Goal: Contribute content: Contribute content

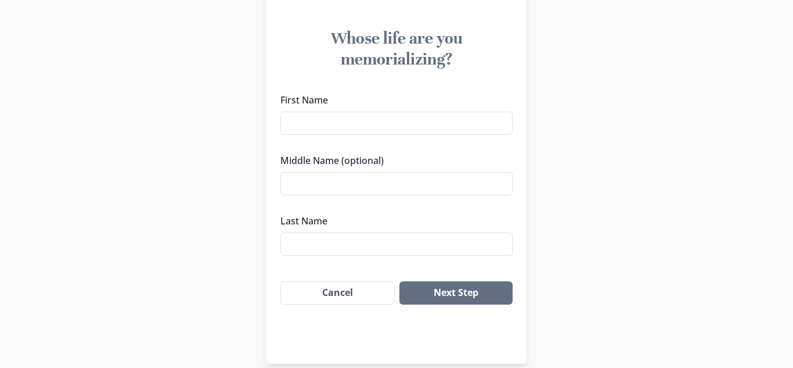
scroll to position [103, 0]
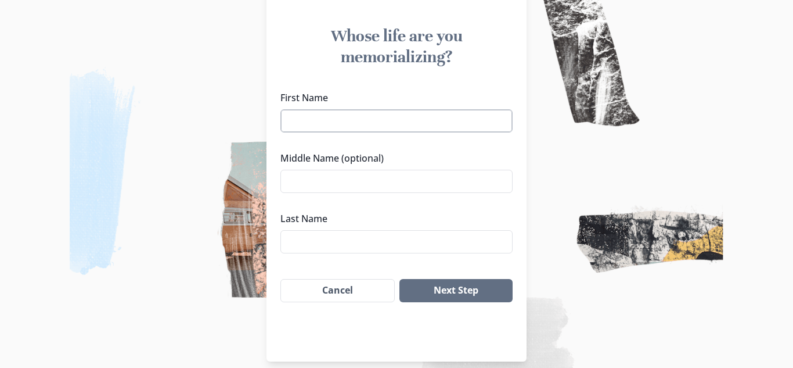
click at [450, 118] on input "First Name" at bounding box center [396, 120] width 232 height 23
type input "[PERSON_NAME]"
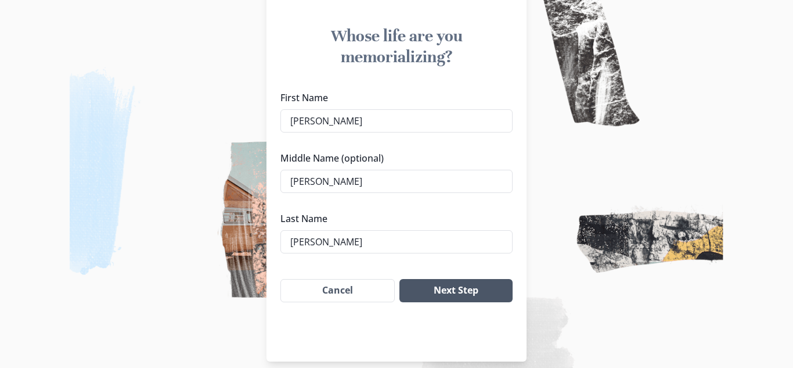
type input "[PERSON_NAME]"
click at [487, 285] on button "Next Step" at bounding box center [455, 290] width 113 height 23
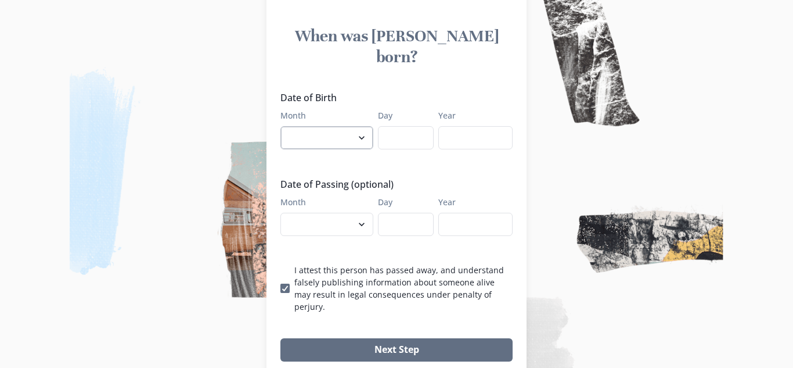
click at [354, 126] on select "January February March April May June July August September October November De…" at bounding box center [326, 137] width 93 height 23
select select "5"
click at [280, 126] on select "January February March April May June July August September October November De…" at bounding box center [326, 137] width 93 height 23
click at [416, 126] on input "Day" at bounding box center [406, 137] width 56 height 23
type input "07"
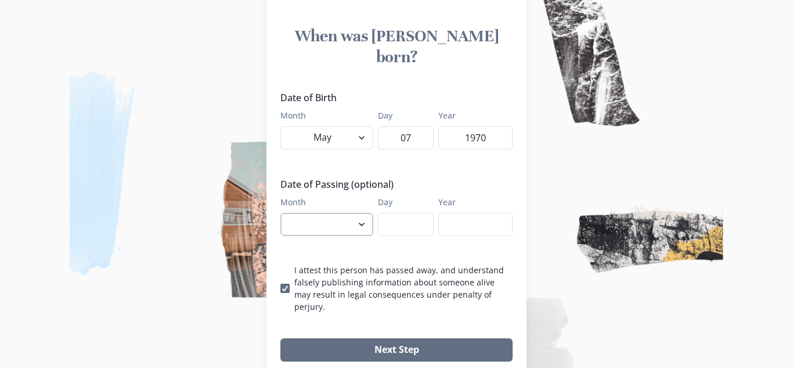
type input "1970"
click at [344, 213] on select "January February March April May June July August September October November De…" at bounding box center [326, 224] width 93 height 23
select select "8"
click at [280, 213] on select "January February March April May June July August September October November De…" at bounding box center [326, 224] width 93 height 23
click at [419, 213] on input "Day" at bounding box center [406, 224] width 56 height 23
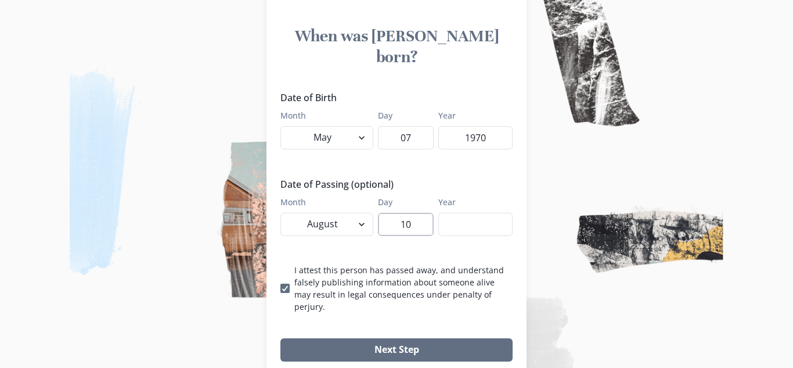
type input "10"
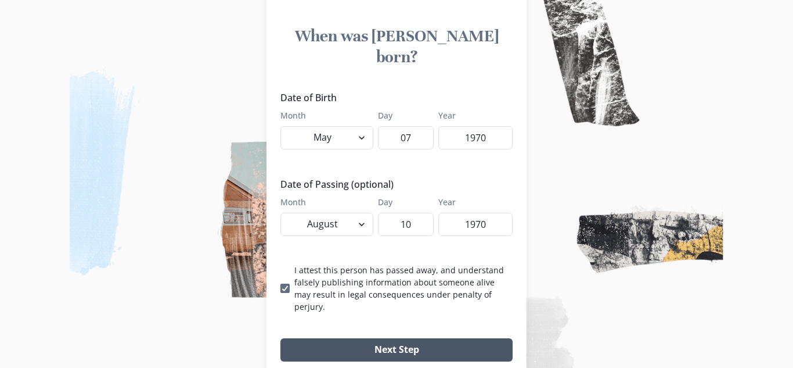
type input "1970"
click at [398, 338] on button "Next Step" at bounding box center [396, 349] width 232 height 23
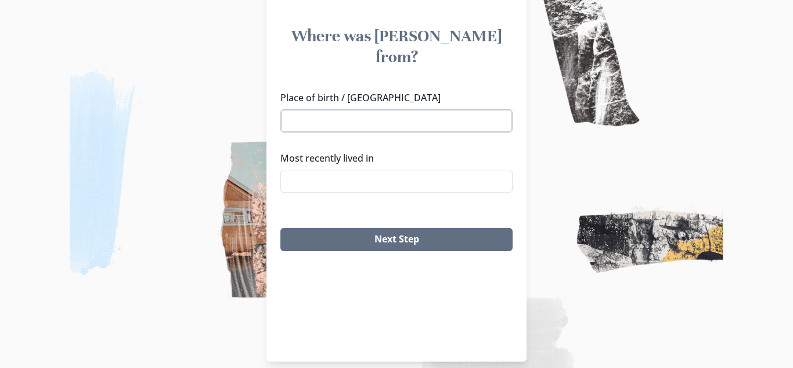
click at [413, 109] on input "Place of birth / [GEOGRAPHIC_DATA]" at bounding box center [396, 120] width 232 height 23
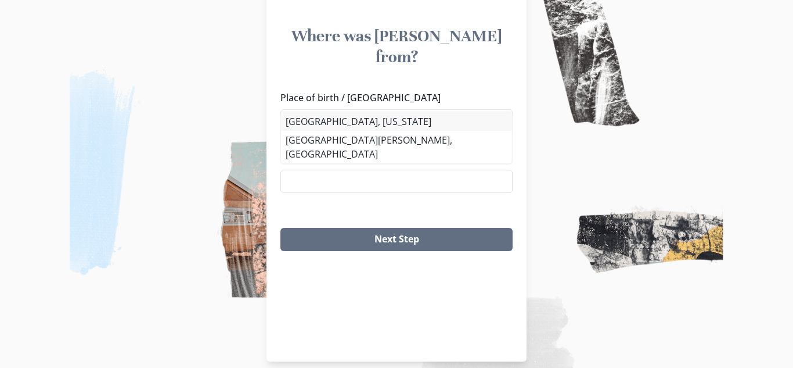
click at [356, 127] on li "[GEOGRAPHIC_DATA], [US_STATE]" at bounding box center [396, 121] width 231 height 19
type input "[GEOGRAPHIC_DATA], [US_STATE]"
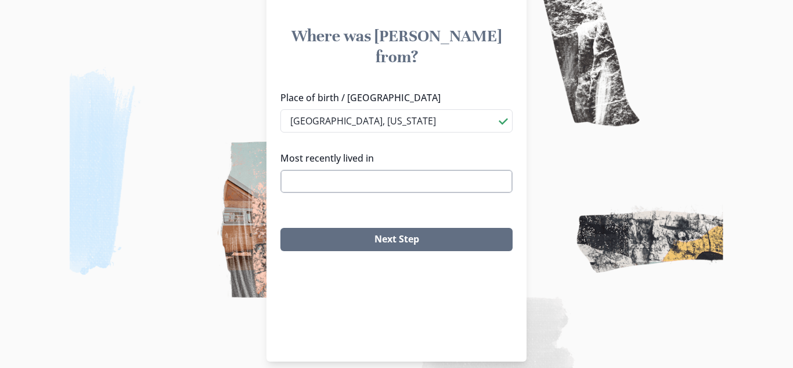
click at [352, 170] on input "Most recently lived in" at bounding box center [396, 181] width 232 height 23
click at [335, 183] on li "[GEOGRAPHIC_DATA], [GEOGRAPHIC_DATA]" at bounding box center [396, 181] width 231 height 19
type input "[GEOGRAPHIC_DATA], [GEOGRAPHIC_DATA]"
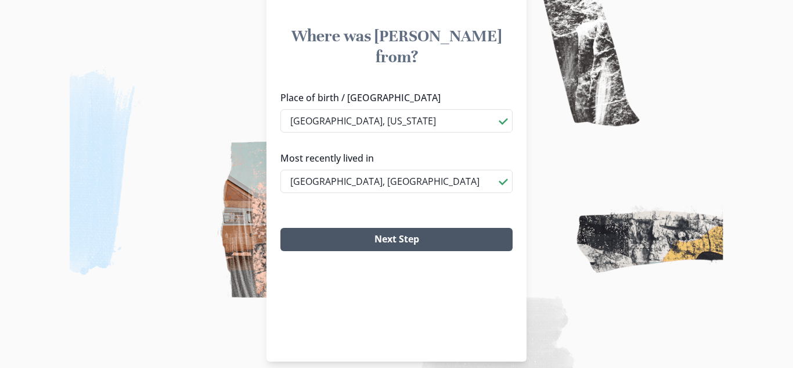
click at [382, 228] on button "Next Step" at bounding box center [396, 239] width 232 height 23
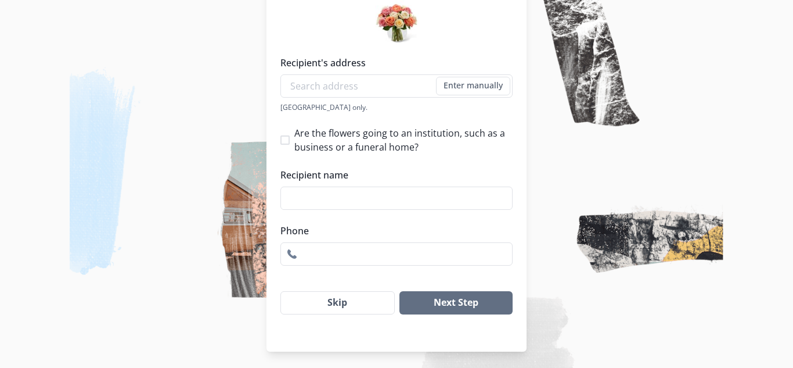
scroll to position [193, 0]
click at [352, 301] on button "Skip" at bounding box center [337, 301] width 114 height 23
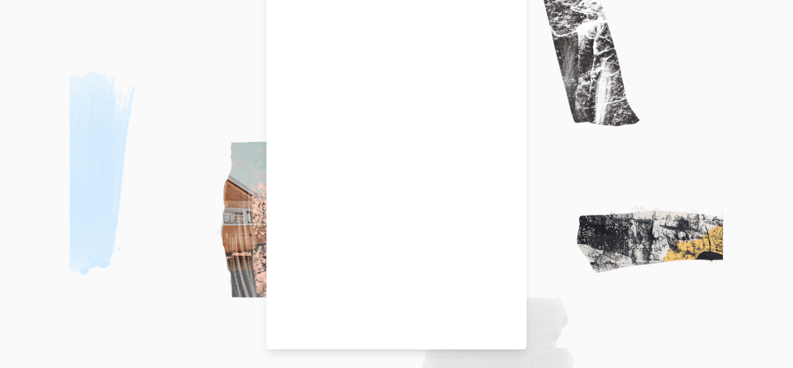
scroll to position [116, 0]
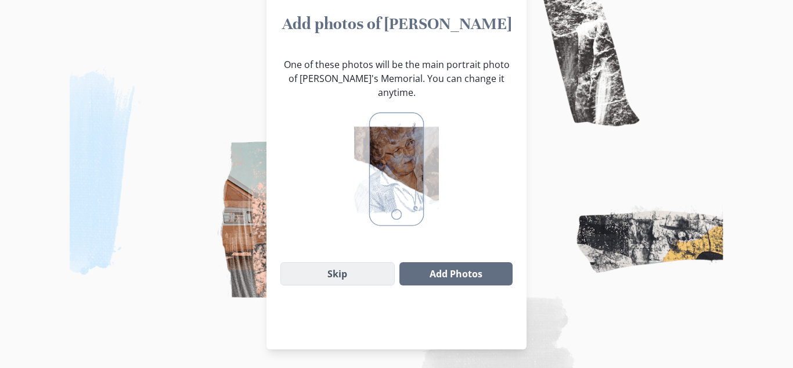
click at [361, 263] on button "Skip" at bounding box center [337, 273] width 114 height 23
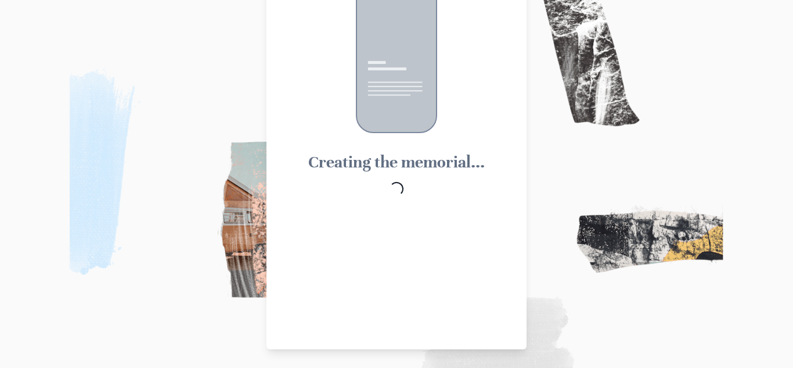
scroll to position [42, 0]
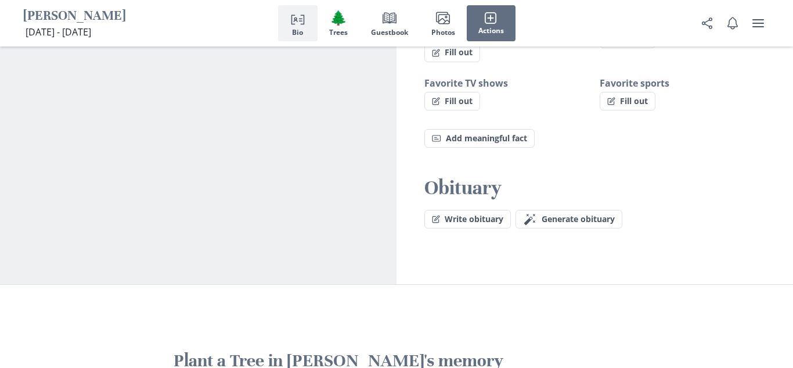
scroll to position [959, 0]
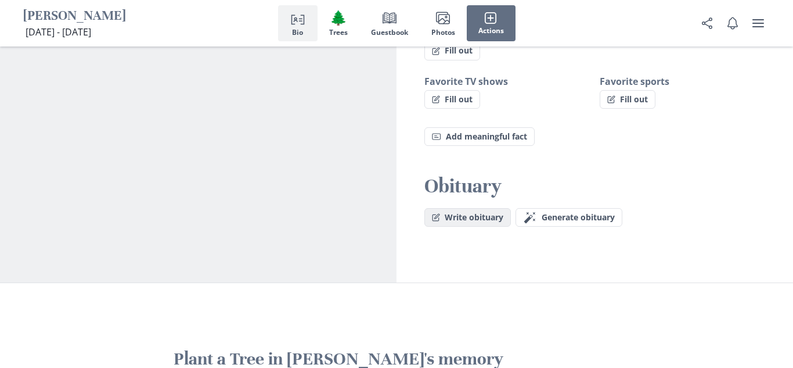
click at [456, 208] on button "Write obituary" at bounding box center [467, 217] width 87 height 19
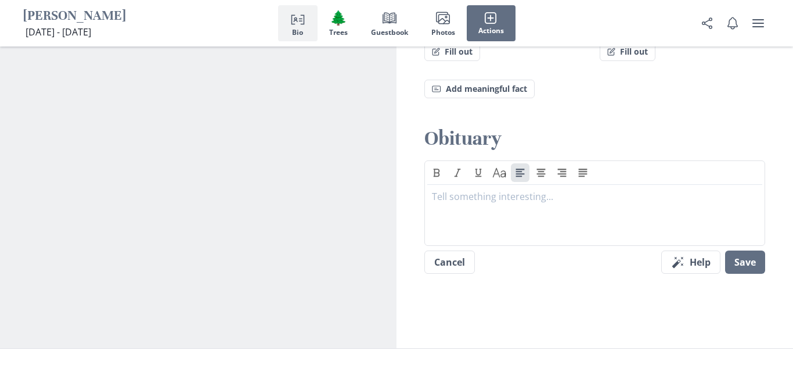
scroll to position [1011, 0]
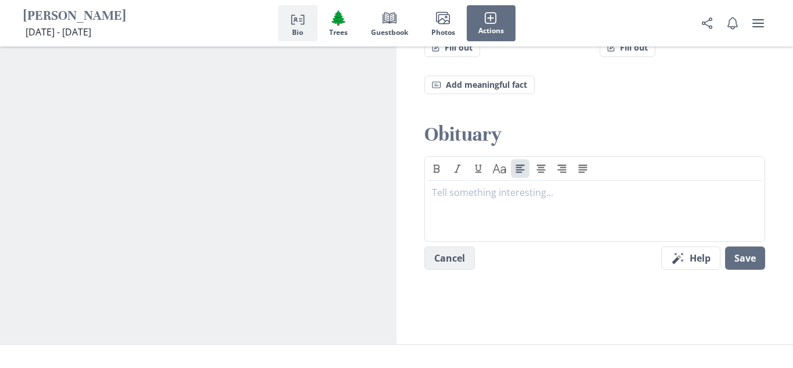
click at [436, 246] on button "Cancel" at bounding box center [449, 257] width 51 height 23
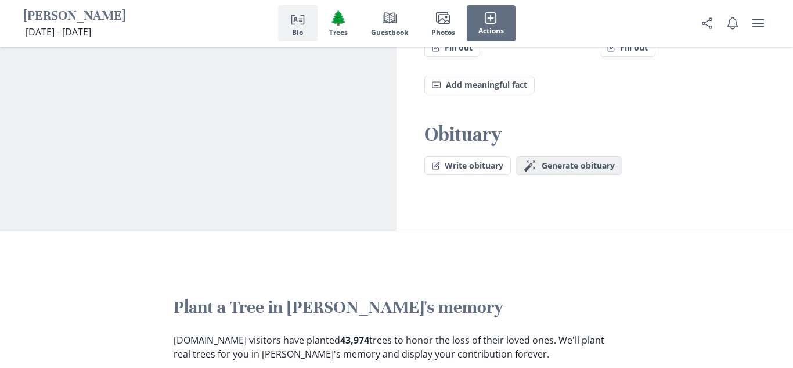
click at [557, 156] on button "Magic wand Generate obituary Generate" at bounding box center [569, 165] width 107 height 19
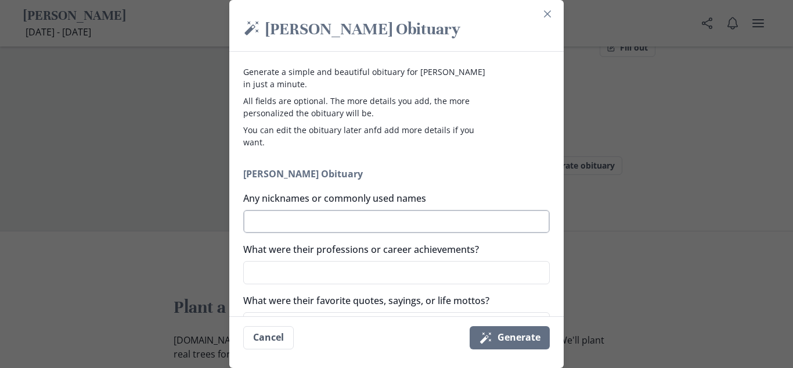
click at [434, 217] on textarea "Any nicknames or commonly used names" at bounding box center [396, 221] width 307 height 23
type textarea "A"
type textarea "x"
type textarea "An"
type textarea "x"
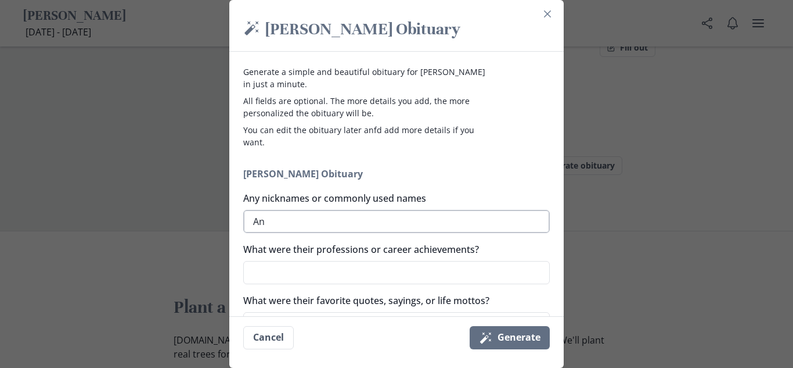
type textarea "Ang"
type textarea "x"
type textarea "[PERSON_NAME]"
type textarea "x"
type textarea "[PERSON_NAME]"
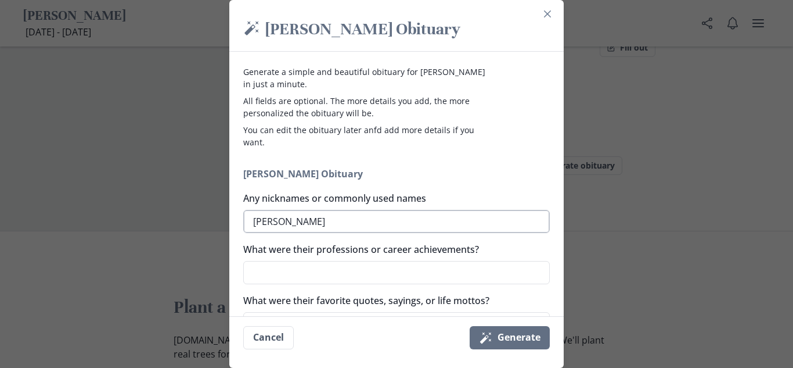
type textarea "x"
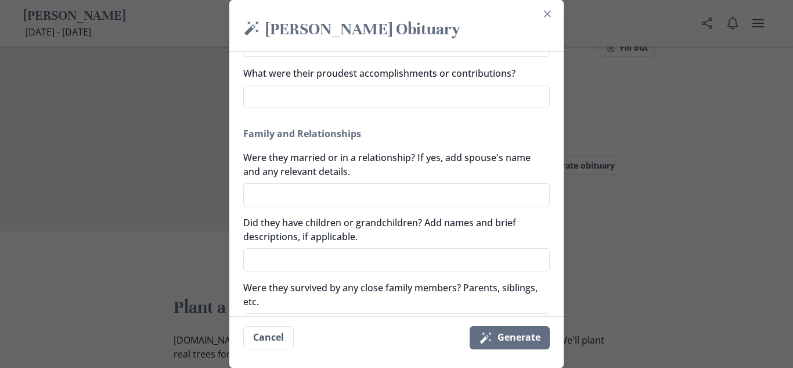
scroll to position [280, 0]
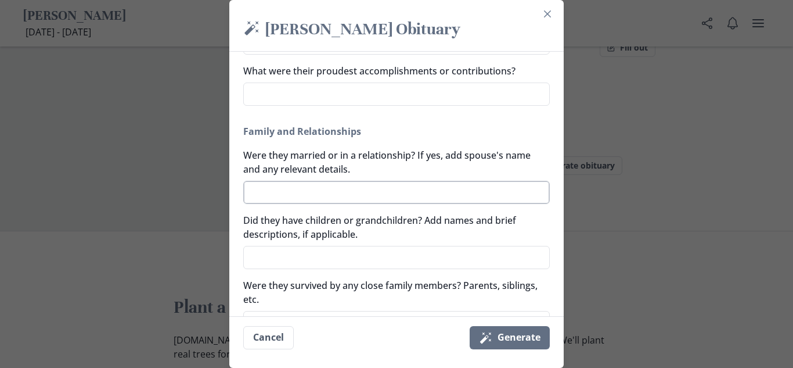
type textarea "[PERSON_NAME]"
type textarea "x"
click at [414, 197] on textarea "Were they married or in a relationship? If yes, add spouse's name and any relev…" at bounding box center [396, 192] width 307 height 23
type textarea "J"
type textarea "x"
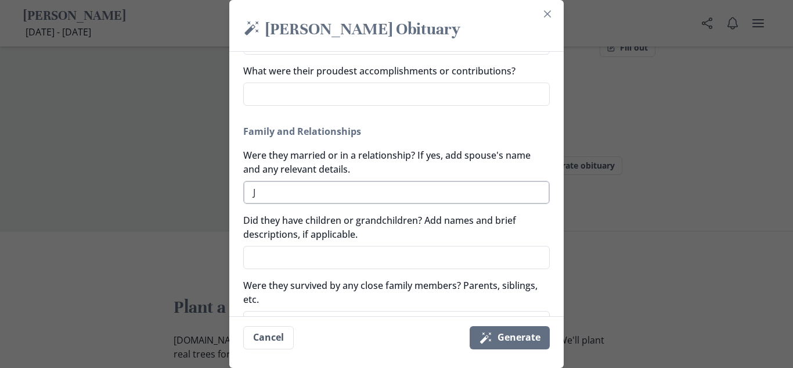
type textarea "[PERSON_NAME]"
type textarea "x"
type textarea "Jam"
type textarea "x"
type textarea "[PERSON_NAME]"
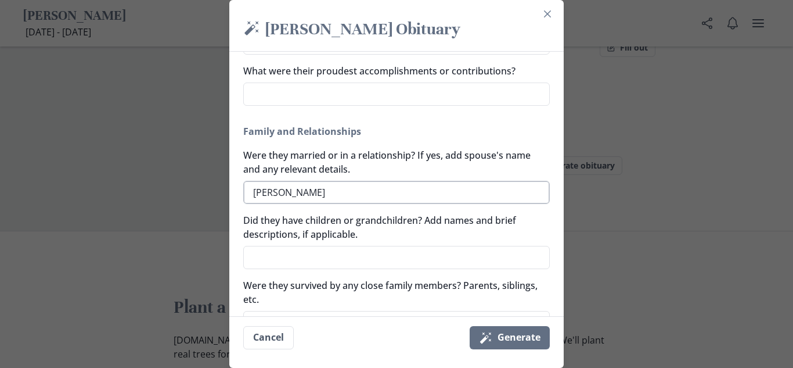
type textarea "x"
type textarea "[PERSON_NAME]"
type textarea "x"
type textarea "[PERSON_NAME]"
type textarea "x"
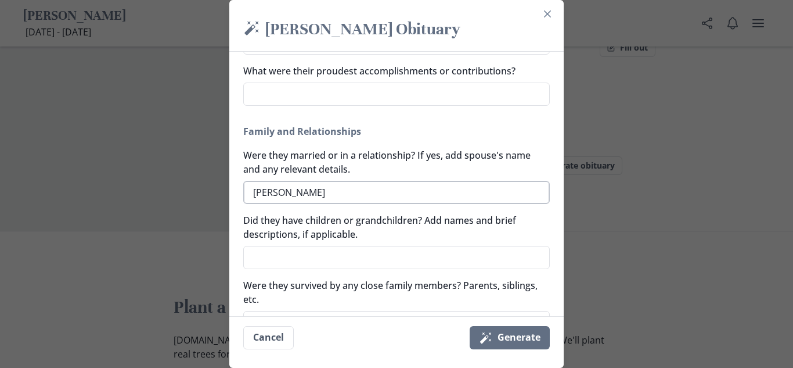
type textarea "[PERSON_NAME] ""
type textarea "x"
type textarea "[PERSON_NAME] "B"
type textarea "x"
type textarea "[PERSON_NAME] "Bi"
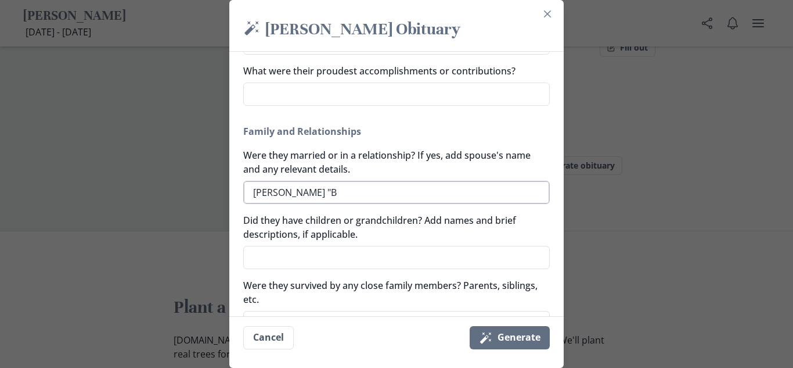
type textarea "x"
type textarea "[PERSON_NAME] "Bid"
type textarea "x"
type textarea "[PERSON_NAME] "[PERSON_NAME]"
type textarea "x"
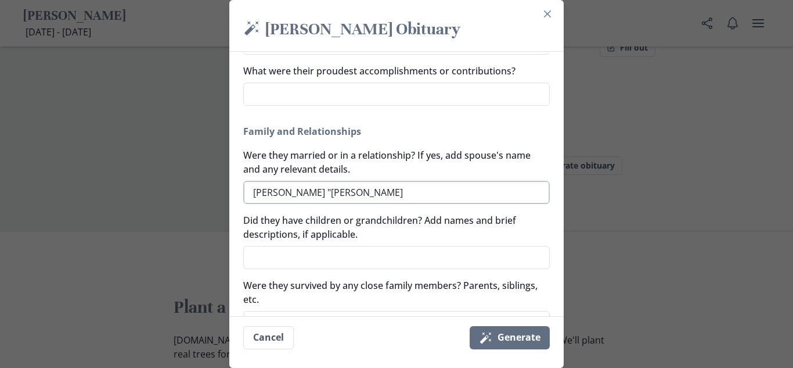
type textarea "[PERSON_NAME] "Bidd"
type textarea "x"
type textarea "[PERSON_NAME] "Bid"
type textarea "x"
type textarea "[PERSON_NAME] "Bi"
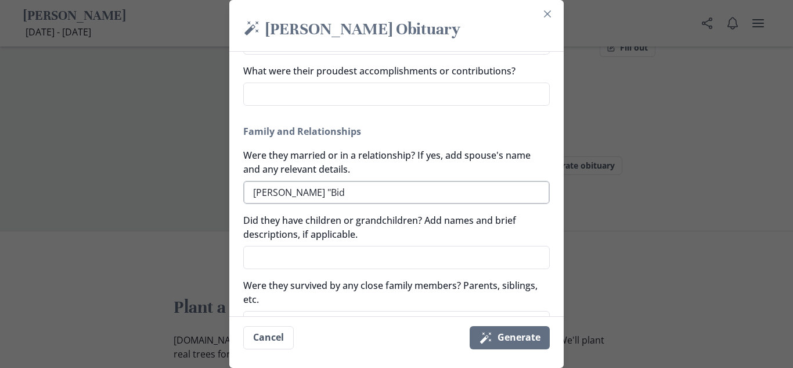
type textarea "x"
type textarea "[PERSON_NAME] "B"
type textarea "x"
type textarea "[PERSON_NAME] "Bu"
type textarea "x"
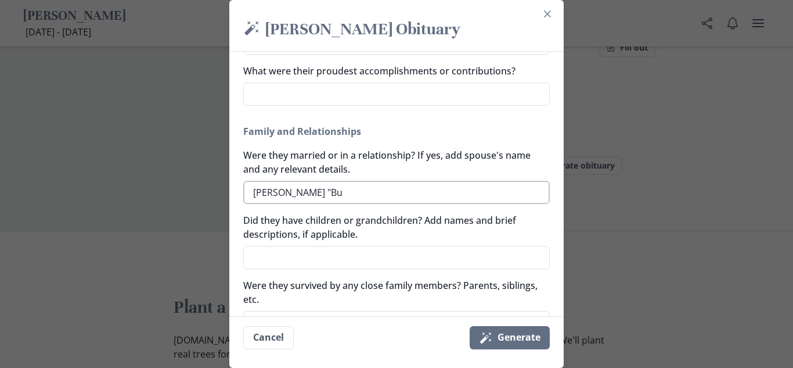
type textarea "[PERSON_NAME] "[PERSON_NAME]"
type textarea "x"
type textarea "[PERSON_NAME] "[PERSON_NAME]"
type textarea "x"
type textarea "[PERSON_NAME] "[PERSON_NAME]"
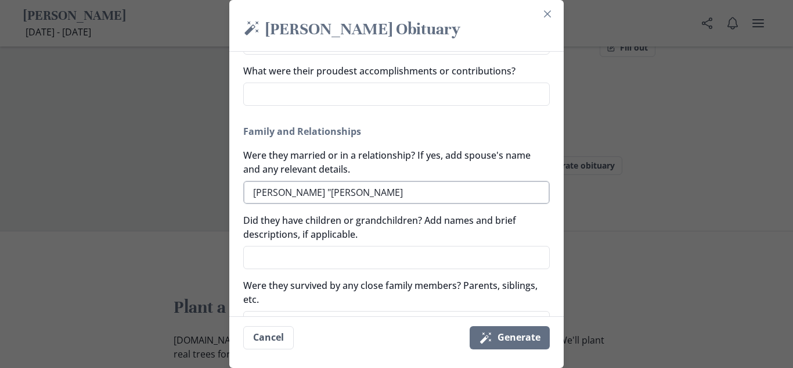
type textarea "x"
type textarea "[PERSON_NAME] "Buddy""
type textarea "x"
type textarea "[PERSON_NAME] "Buddy""
type textarea "x"
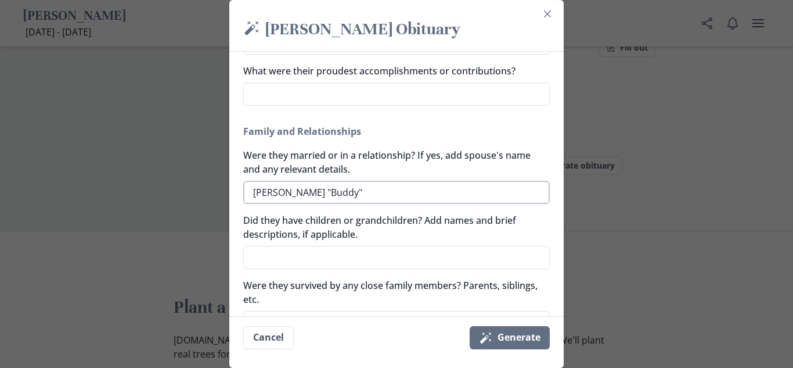
type textarea "[PERSON_NAME] "Buddy" E"
type textarea "x"
type textarea "[PERSON_NAME] "Buddy" El"
type textarea "x"
type textarea "[PERSON_NAME] "[PERSON_NAME]" Ell"
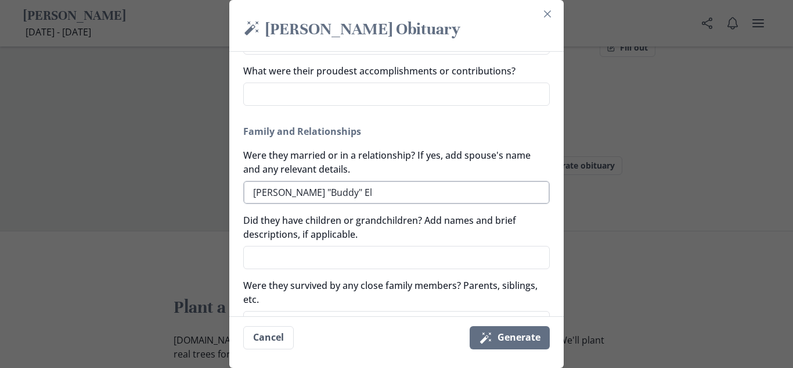
type textarea "x"
type textarea "[PERSON_NAME] "[PERSON_NAME]" [PERSON_NAME]"
type textarea "x"
type textarea "[PERSON_NAME] "[PERSON_NAME]" [PERSON_NAME]"
type textarea "x"
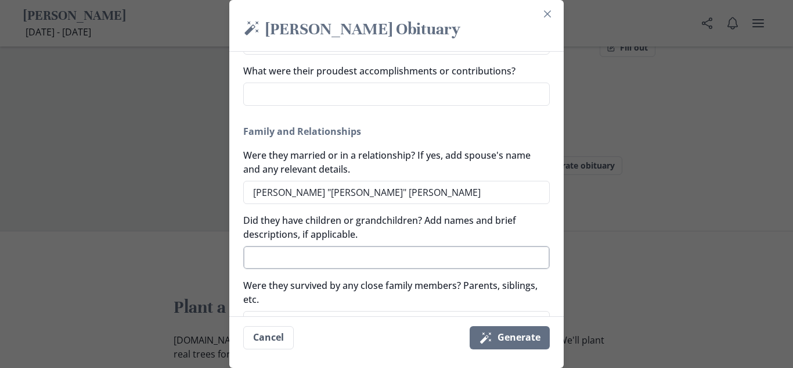
type textarea "[PERSON_NAME] "[PERSON_NAME]" [PERSON_NAME]"
type textarea "x"
click at [416, 247] on textarea "Did they have children or grandchildren? Add names and brief descriptions, if a…" at bounding box center [396, 257] width 307 height 23
type textarea "C"
type textarea "x"
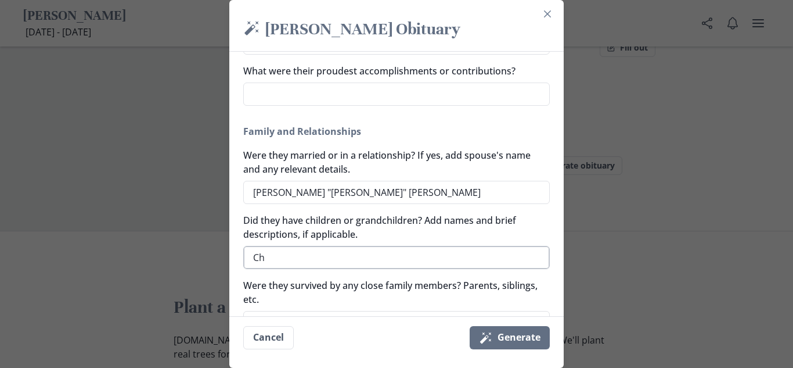
type textarea "Chi"
type textarea "x"
type textarea "Chil"
type textarea "x"
type textarea "Child"
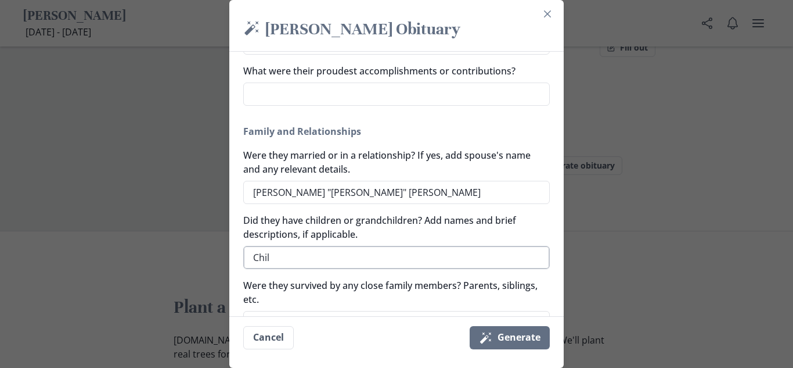
type textarea "x"
type textarea "Childr"
type textarea "x"
type textarea "Childre"
type textarea "x"
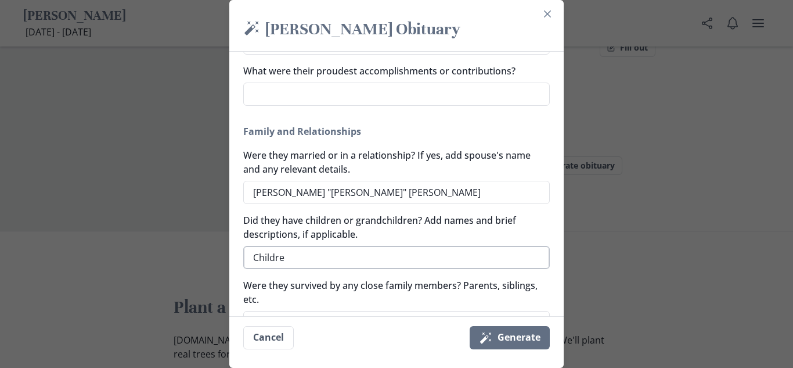
type textarea "Children"
type textarea "x"
type textarea "Children"
type textarea "x"
type textarea "Children J"
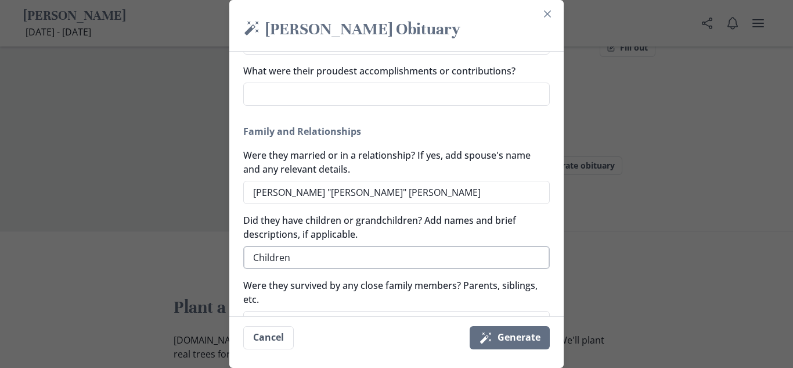
type textarea "x"
type textarea "Children Je"
type textarea "x"
type textarea "Children Jes"
type textarea "x"
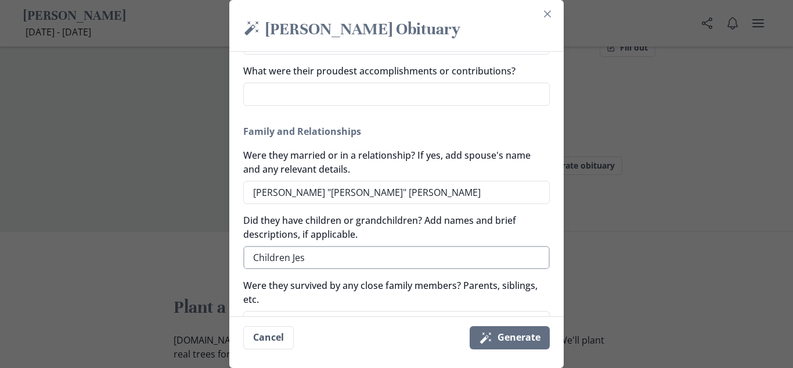
type textarea "Children [PERSON_NAME]"
type textarea "x"
type textarea "Children [PERSON_NAME]"
type textarea "x"
type textarea "Children [PERSON_NAME]"
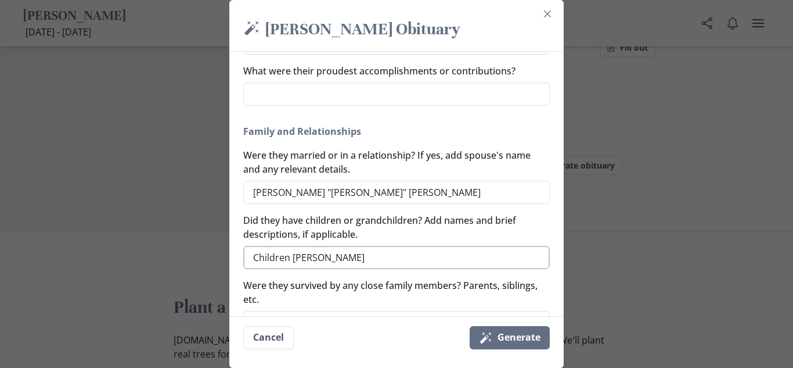
type textarea "x"
type textarea "Children [PERSON_NAME]"
type textarea "x"
type textarea "Children [PERSON_NAME]"
type textarea "x"
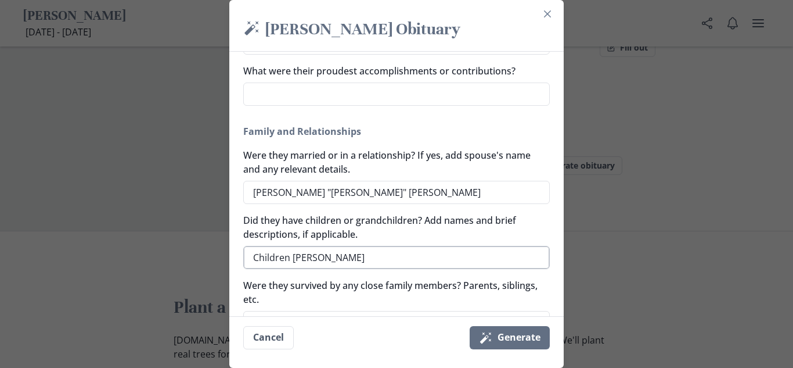
type textarea "Children [PERSON_NAME]"
type textarea "x"
type textarea "Children [PERSON_NAME]"
type textarea "x"
type textarea "Children [PERSON_NAME]"
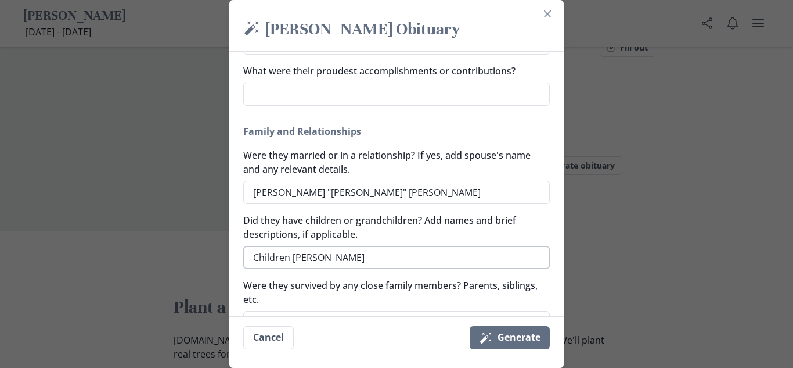
type textarea "x"
type textarea "Children [PERSON_NAME] a"
type textarea "x"
type textarea "Children [PERSON_NAME] an"
type textarea "x"
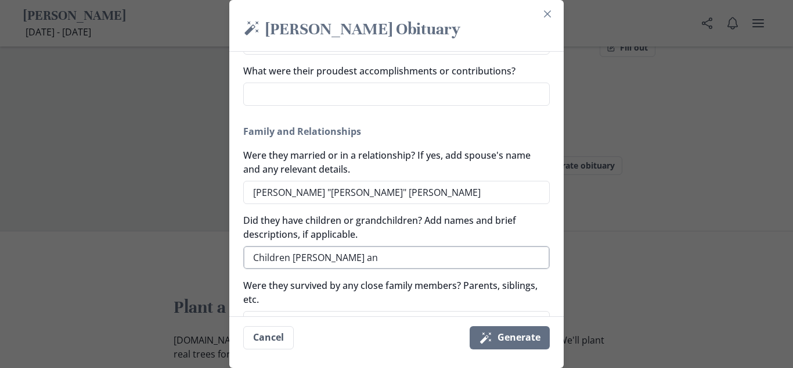
type textarea "Children [PERSON_NAME] and"
type textarea "x"
type textarea "Children [PERSON_NAME] and"
type textarea "x"
type textarea "Children [PERSON_NAME] and B"
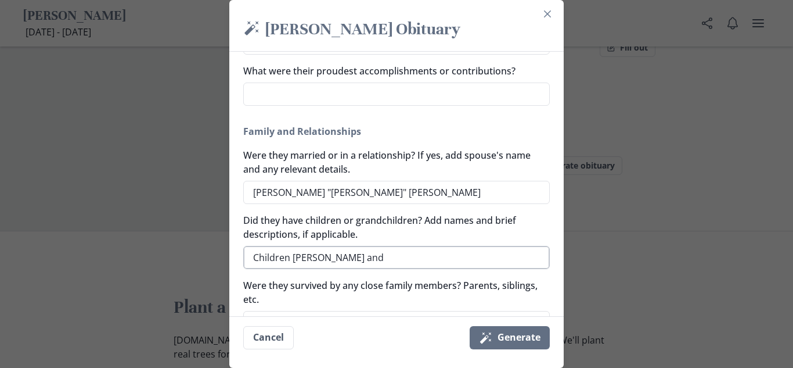
type textarea "x"
type textarea "Children [PERSON_NAME] and [PERSON_NAME]"
type textarea "x"
type textarea "Children [PERSON_NAME] and [PERSON_NAME]"
type textarea "x"
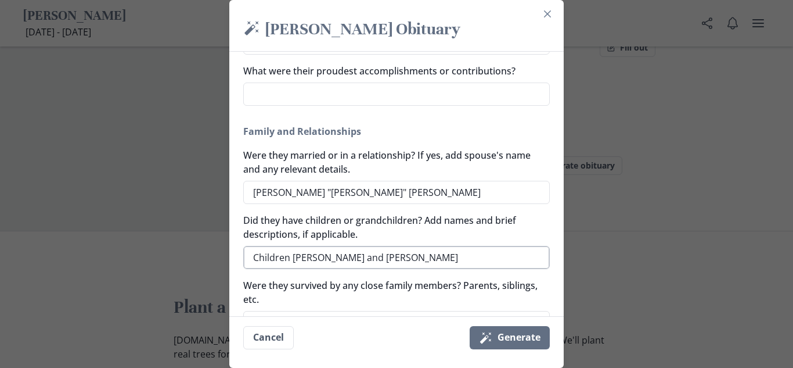
type textarea "Children [PERSON_NAME] and [PERSON_NAME]"
type textarea "x"
type textarea "Children [PERSON_NAME] and [PERSON_NAME]"
type textarea "x"
type textarea "Children [PERSON_NAME] and [PERSON_NAME]"
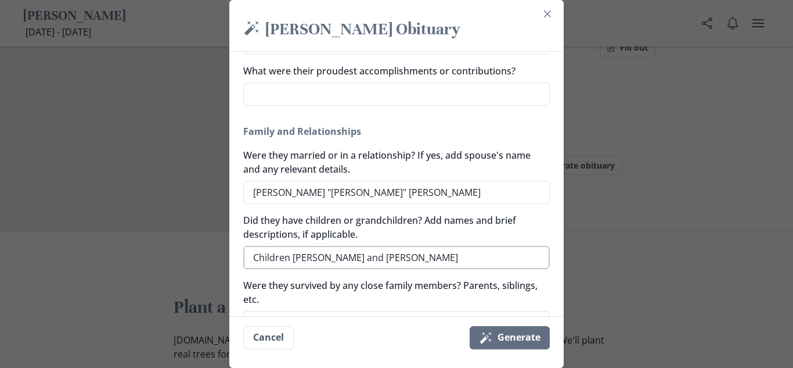
type textarea "x"
type textarea "Children [PERSON_NAME] and [PERSON_NAME]"
type textarea "x"
type textarea "Children [PERSON_NAME] and [PERSON_NAME]"
type textarea "x"
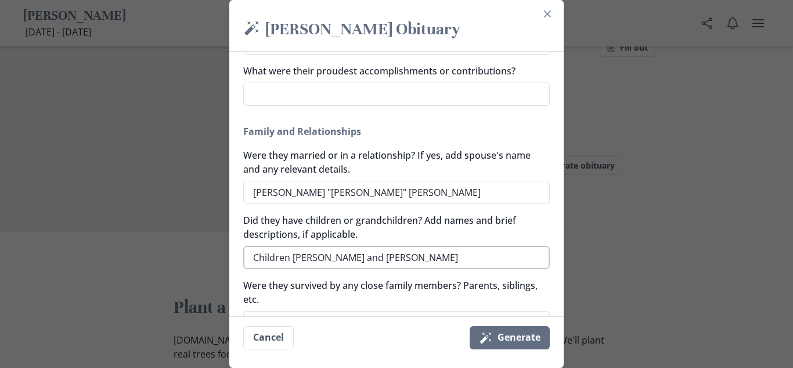
type textarea "Children [PERSON_NAME] and [PERSON_NAME]"
type textarea "x"
type textarea "Children [PERSON_NAME] and [PERSON_NAME]"
type textarea "x"
type textarea "Children [PERSON_NAME] and [PERSON_NAME]"
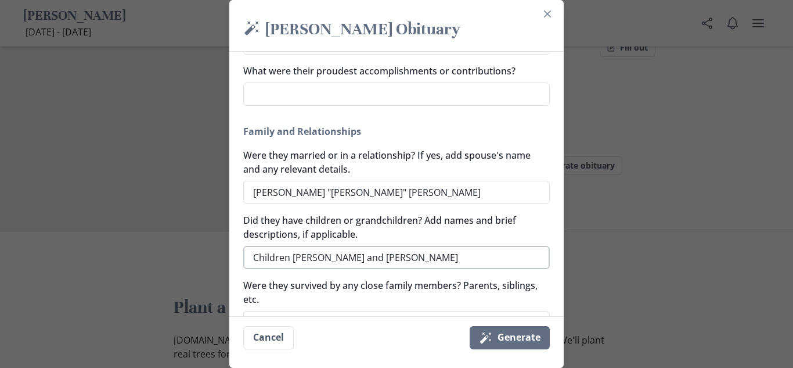
type textarea "x"
type textarea "Children [PERSON_NAME] and [PERSON_NAME] [PERSON_NAME]"
type textarea "x"
type textarea "Children [PERSON_NAME] and [PERSON_NAME]"
type textarea "x"
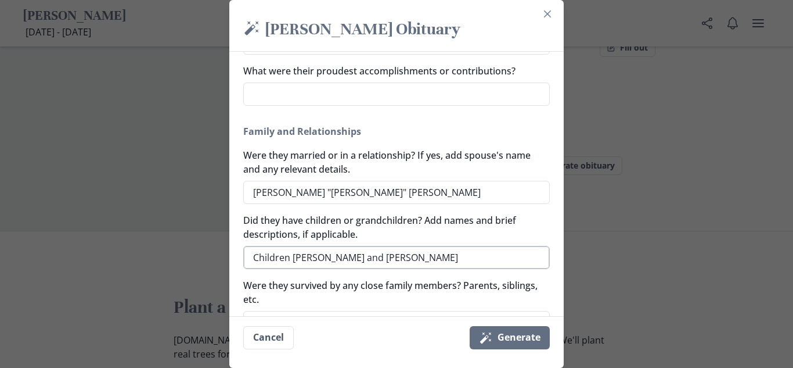
type textarea "Children [PERSON_NAME] and [PERSON_NAME]"
type textarea "x"
type textarea "Children [PERSON_NAME] and [PERSON_NAME]"
type textarea "x"
type textarea "Children [PERSON_NAME] and [PERSON_NAME]"
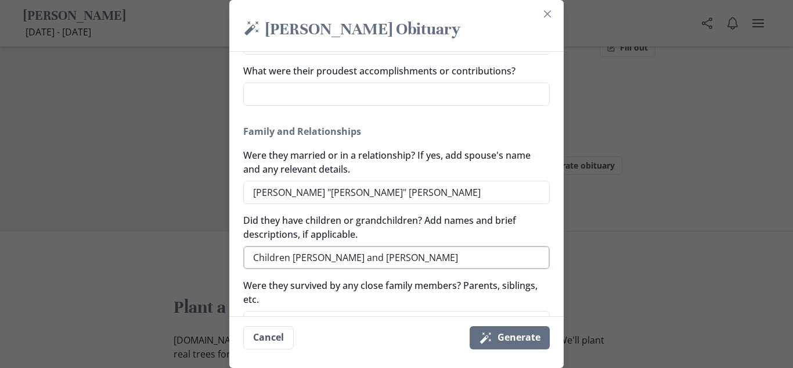
type textarea "x"
type textarea "Children [PERSON_NAME] and [PERSON_NAME]"
type textarea "x"
type textarea "Children [PERSON_NAME] and [PERSON_NAME]"
type textarea "x"
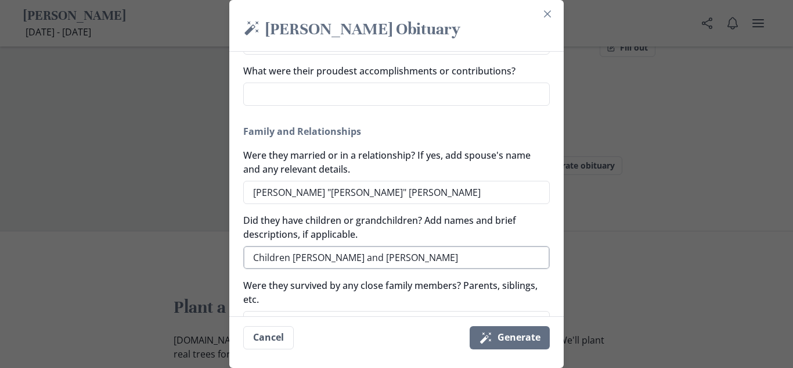
type textarea "Children [PERSON_NAME] and [PERSON_NAME]"
type textarea "x"
type textarea "Children [PERSON_NAME] and [PERSON_NAME] -"
type textarea "x"
type textarea "Children [PERSON_NAME] and [PERSON_NAME] -"
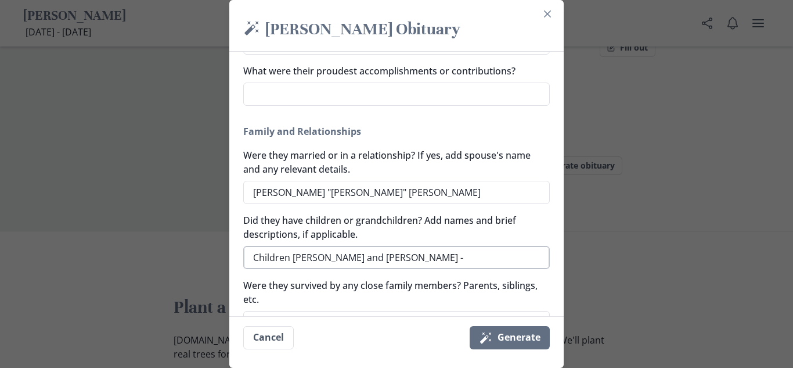
type textarea "x"
type textarea "Children [PERSON_NAME] and [PERSON_NAME]"
type textarea "x"
type textarea "Children [PERSON_NAME] and [PERSON_NAME]"
type textarea "x"
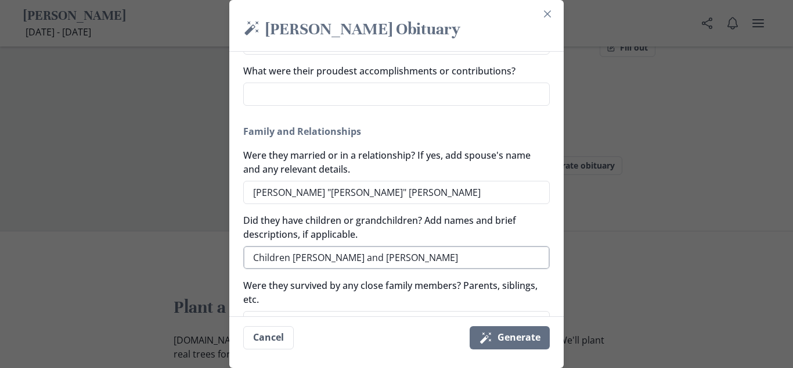
type textarea "Children [PERSON_NAME] and [PERSON_NAME]"
type textarea "x"
type textarea "Children [PERSON_NAME] and [PERSON_NAME]"
type textarea "x"
type textarea "Children [PERSON_NAME] and [PERSON_NAME] - Grand"
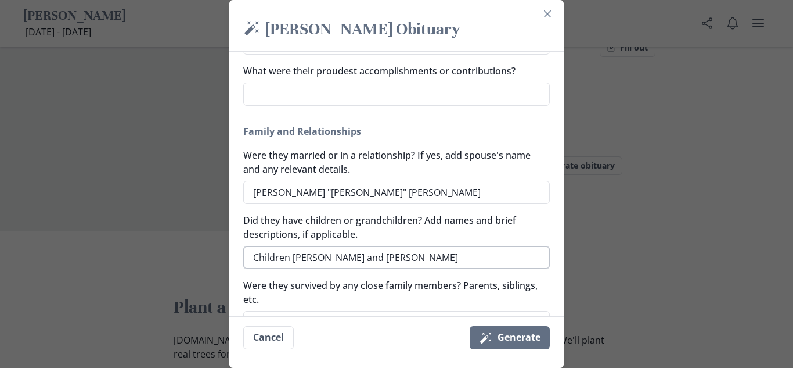
type textarea "x"
type textarea "Children [PERSON_NAME] and [PERSON_NAME] - Grand"
type textarea "x"
type textarea "Children [PERSON_NAME] and [PERSON_NAME] - Grand C"
type textarea "x"
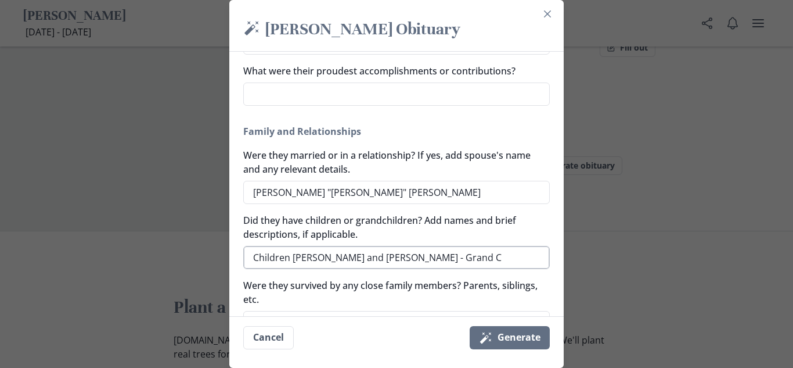
type textarea "Children [PERSON_NAME] and [PERSON_NAME] - Grand Ch"
type textarea "x"
type textarea "Children [PERSON_NAME] and [PERSON_NAME] - Grand Chi"
type textarea "x"
type textarea "Children [PERSON_NAME] and [PERSON_NAME] - Grand Chil"
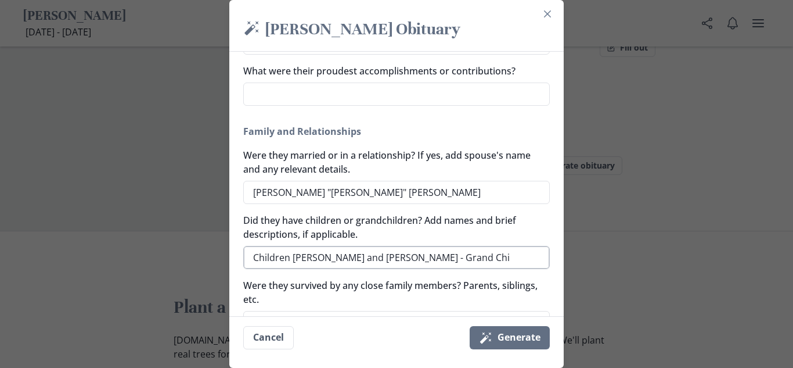
type textarea "x"
type textarea "Children [PERSON_NAME] and [PERSON_NAME] - Grand Child"
type textarea "x"
type textarea "Children [PERSON_NAME] and [PERSON_NAME] - Grand Childr"
type textarea "x"
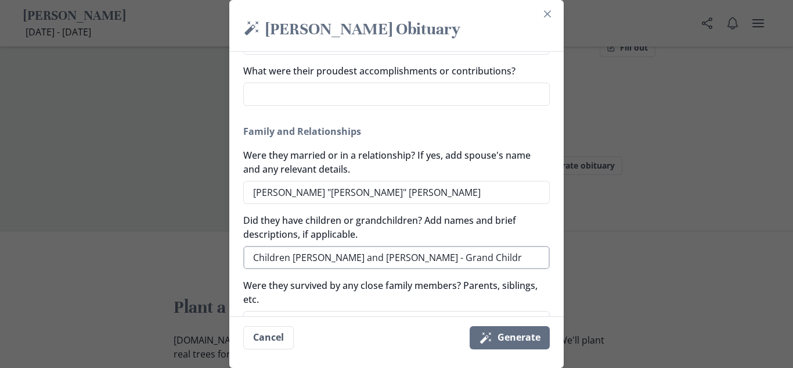
type textarea "Children [PERSON_NAME] and [PERSON_NAME] - Grand Childre"
type textarea "x"
type textarea "Children [PERSON_NAME] and [PERSON_NAME] - Grand Children"
type textarea "x"
type textarea "Children [PERSON_NAME] and [PERSON_NAME] - Grand Children"
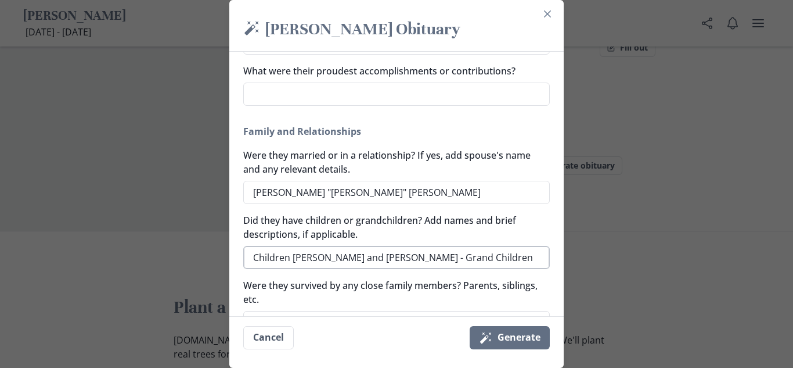
type textarea "x"
type textarea "Children [PERSON_NAME] and [PERSON_NAME] - Grand Children A"
type textarea "x"
type textarea "Children [PERSON_NAME] and [PERSON_NAME] - Grand Children Ad"
type textarea "x"
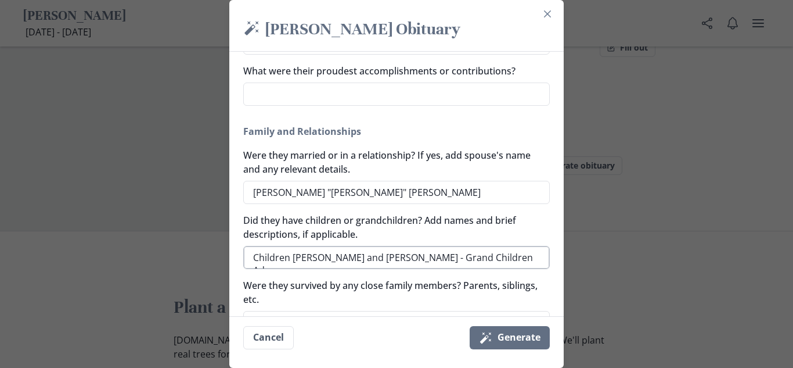
type textarea "Children [PERSON_NAME] and [PERSON_NAME] - Grand Children Add"
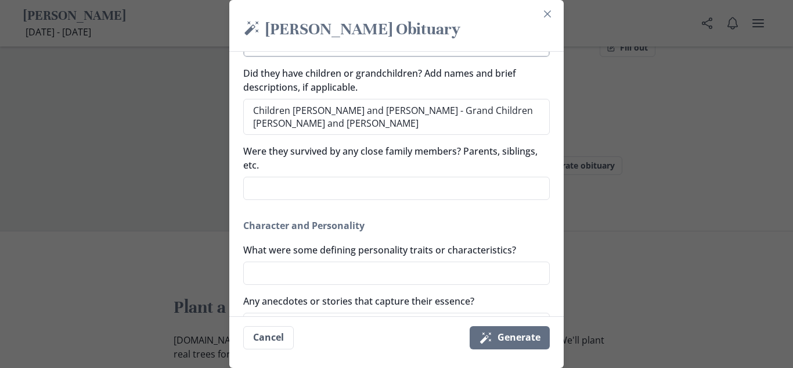
scroll to position [429, 0]
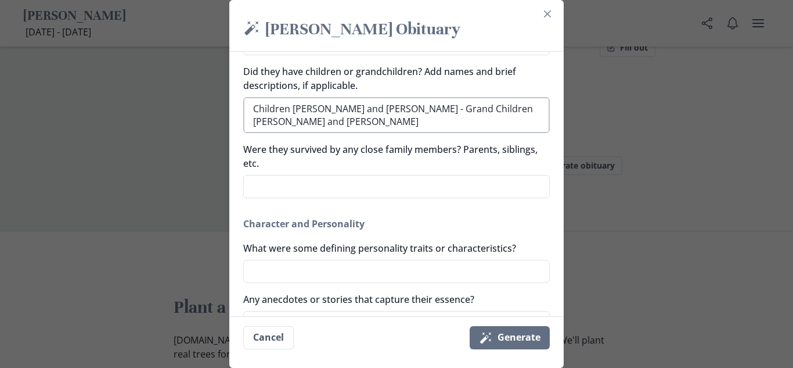
click at [435, 109] on textarea "Children [PERSON_NAME] and [PERSON_NAME] - Grand Children [PERSON_NAME] and [PE…" at bounding box center [396, 115] width 307 height 36
click at [366, 182] on textarea "Were they survived by any close family members? Parents, siblings, etc." at bounding box center [396, 186] width 307 height 23
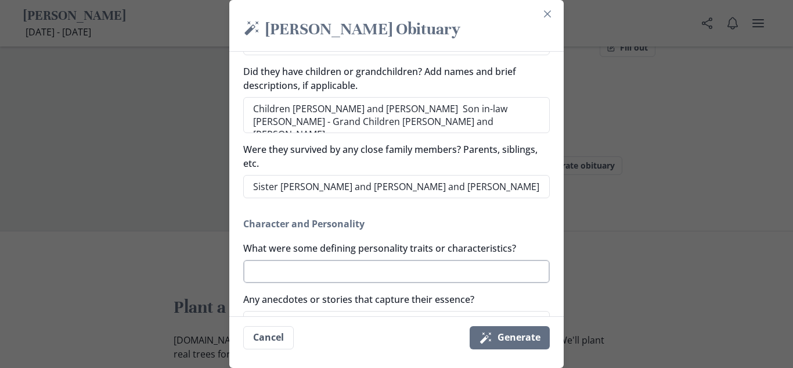
click at [345, 271] on textarea "What were some defining personality traits or characteristics?" at bounding box center [396, 271] width 307 height 23
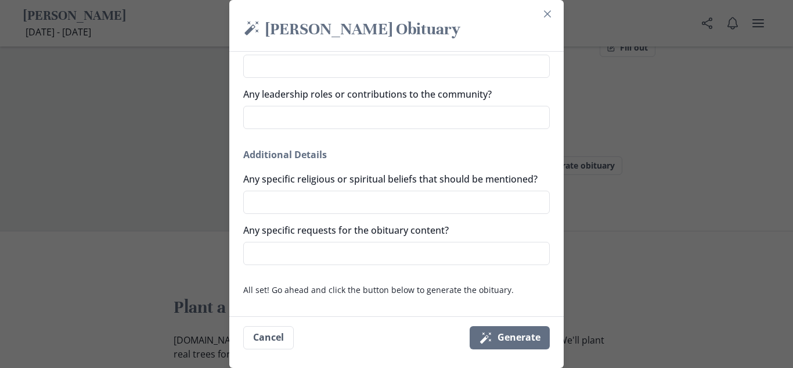
scroll to position [837, 0]
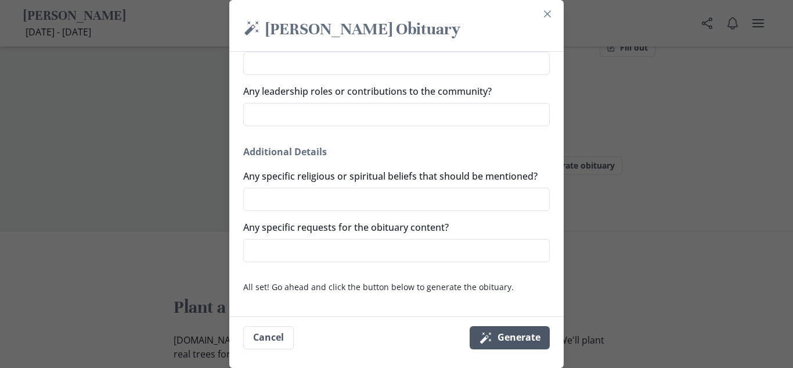
click at [498, 334] on button "Magic wand Generate" at bounding box center [510, 337] width 80 height 23
click at [521, 335] on button "Magic wand Generate" at bounding box center [510, 337] width 80 height 23
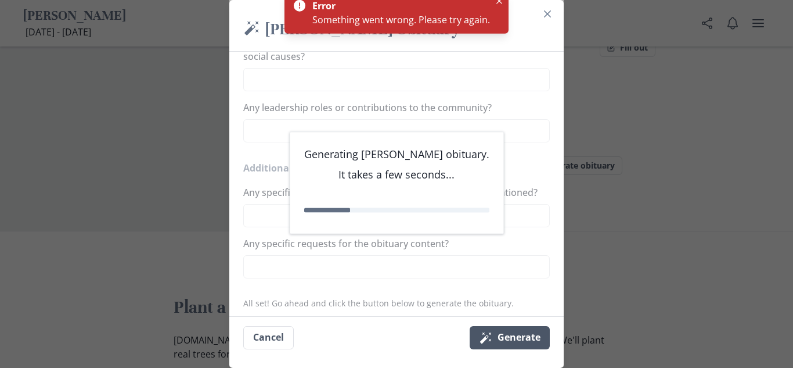
scroll to position [833, 0]
